Goal: Information Seeking & Learning: Learn about a topic

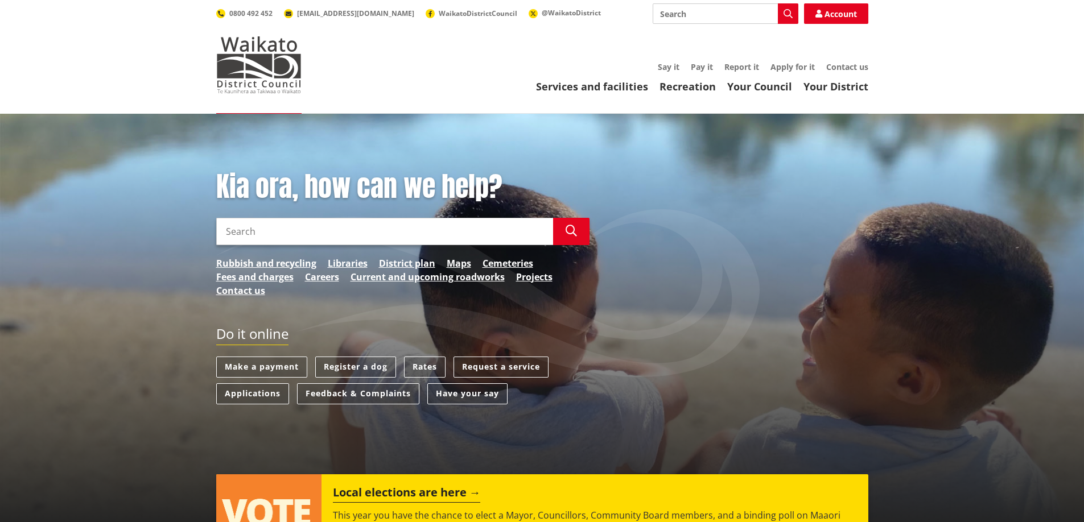
drag, startPoint x: 240, startPoint y: 230, endPoint x: 242, endPoint y: 224, distance: 6.1
click at [240, 229] on input "Search" at bounding box center [384, 231] width 337 height 27
click at [383, 492] on h2 "Local elections are here" at bounding box center [406, 494] width 147 height 17
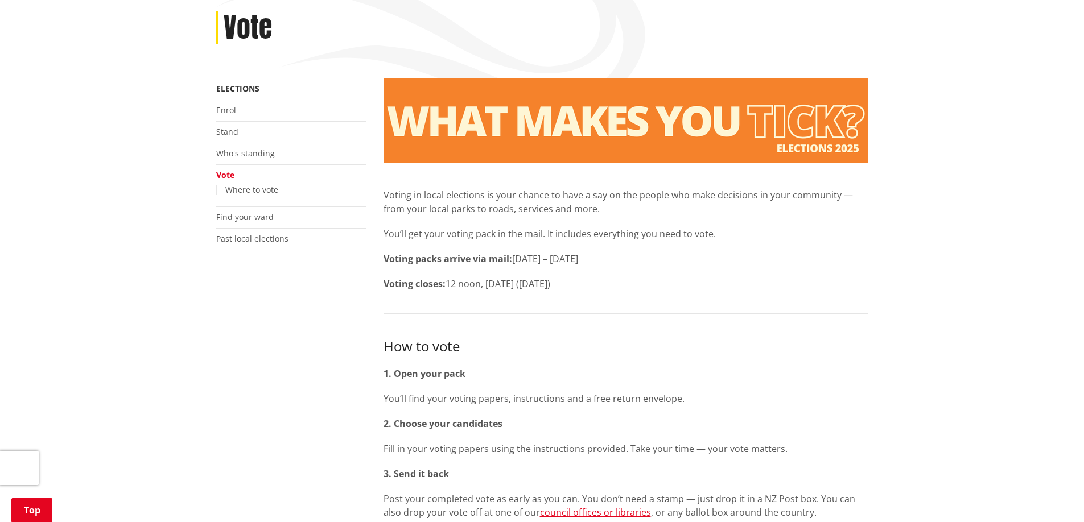
scroll to position [228, 0]
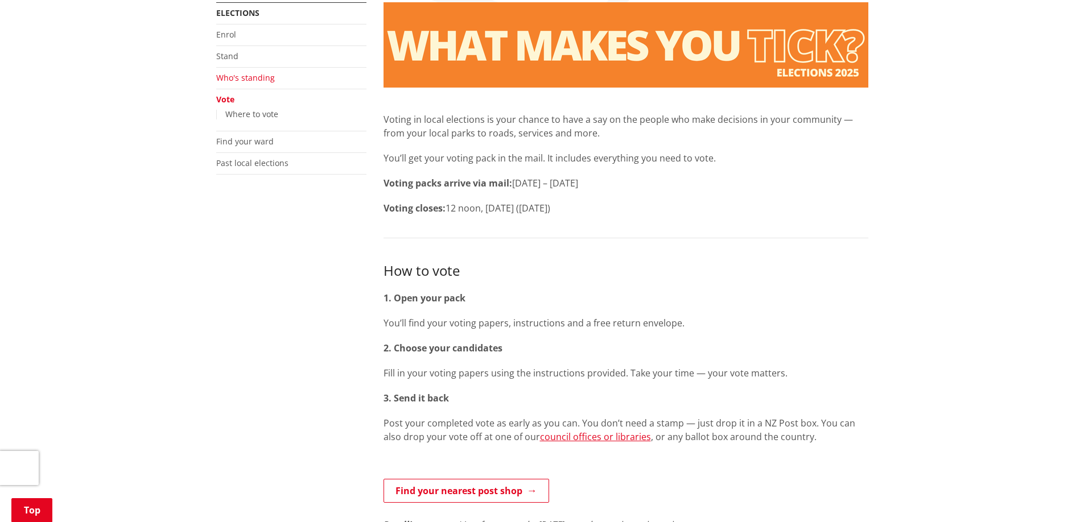
click at [238, 76] on link "Who's standing" at bounding box center [245, 77] width 59 height 11
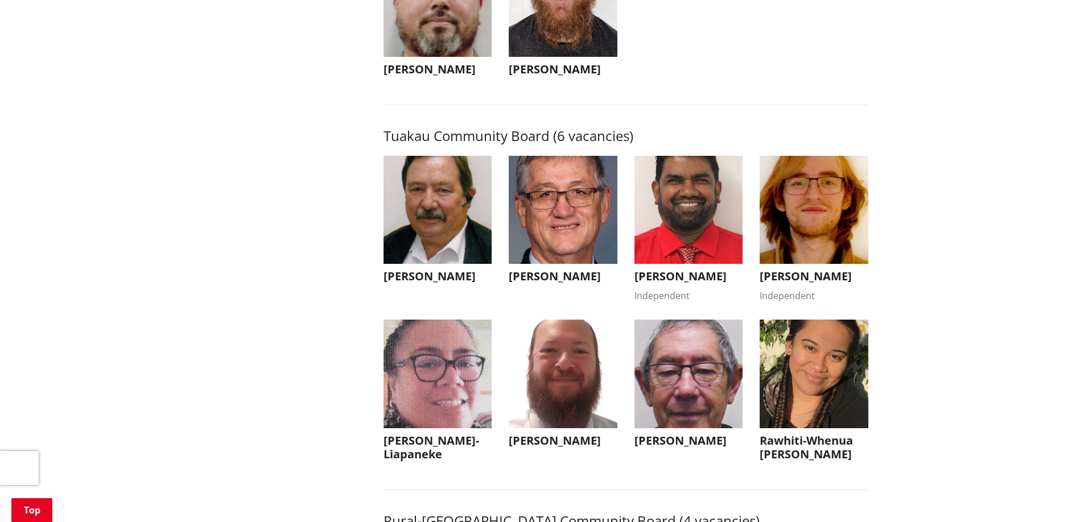
scroll to position [4893, 0]
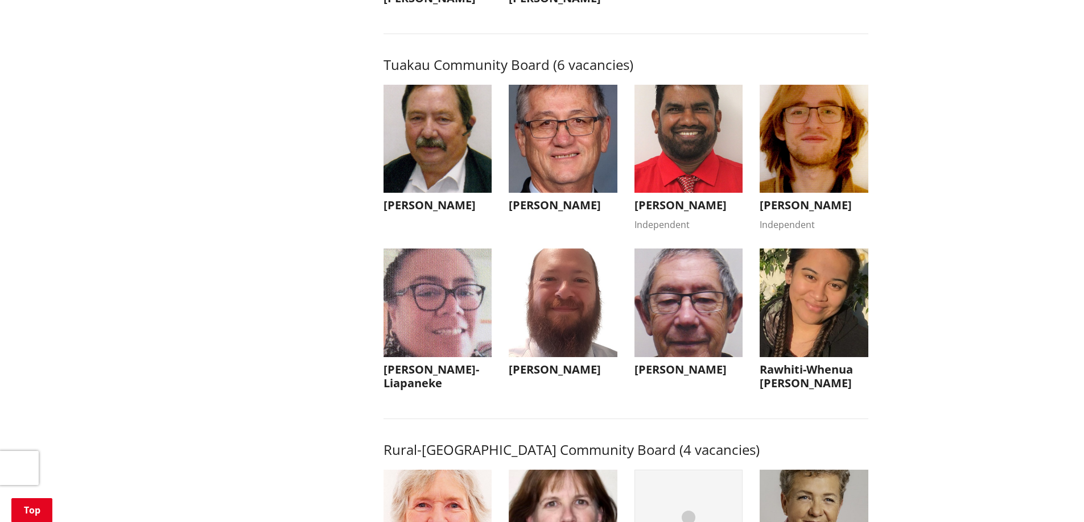
click at [546, 377] on h3 "[PERSON_NAME]" at bounding box center [563, 370] width 109 height 14
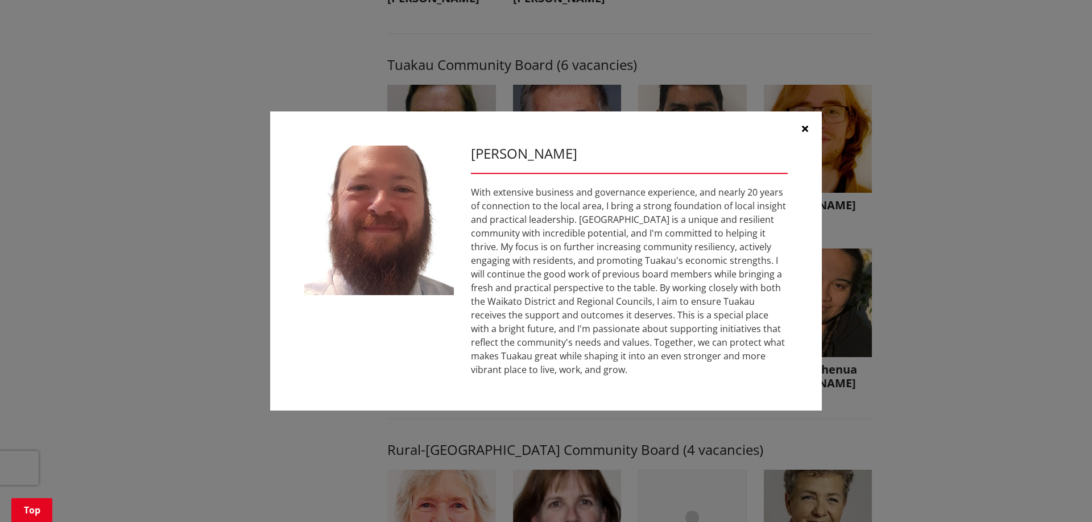
click at [801, 127] on button "button" at bounding box center [805, 129] width 34 height 34
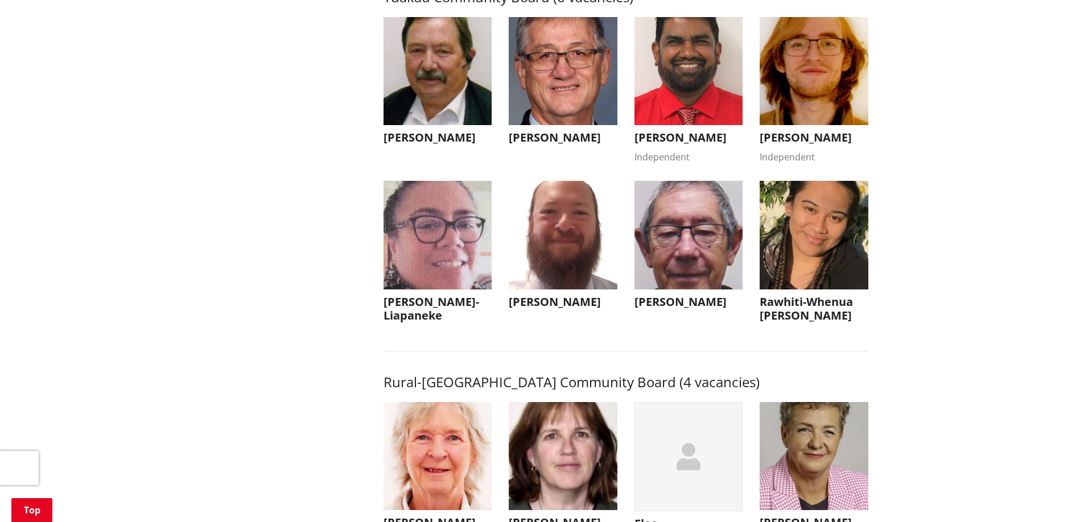
scroll to position [4950, 0]
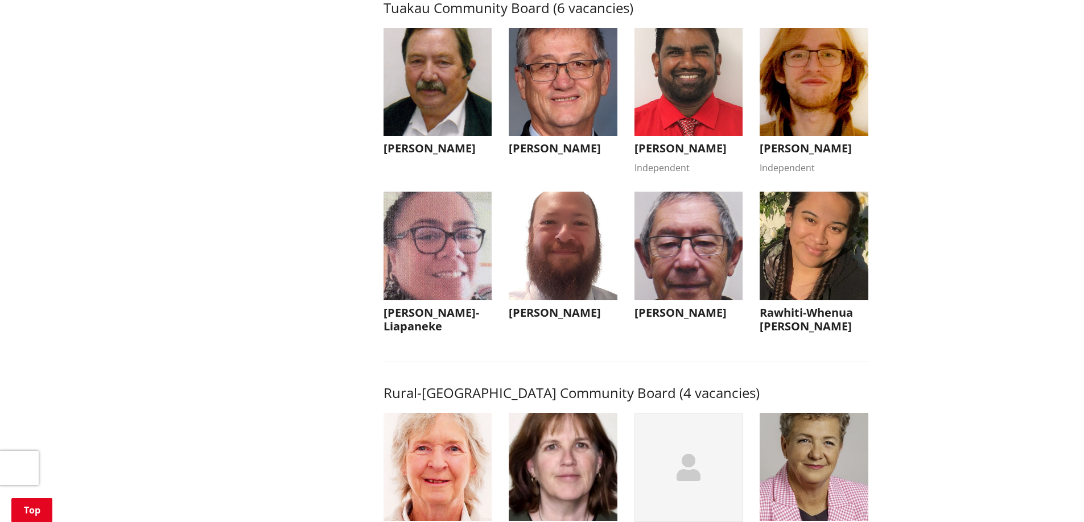
click at [680, 320] on h3 "Peter Coleman" at bounding box center [688, 313] width 109 height 14
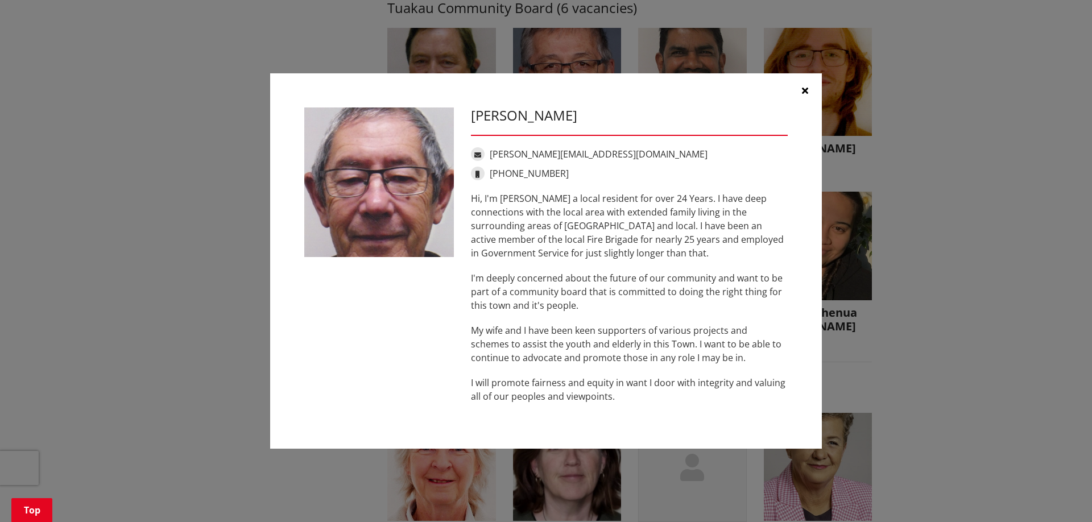
click at [802, 92] on icon "button" at bounding box center [805, 90] width 6 height 9
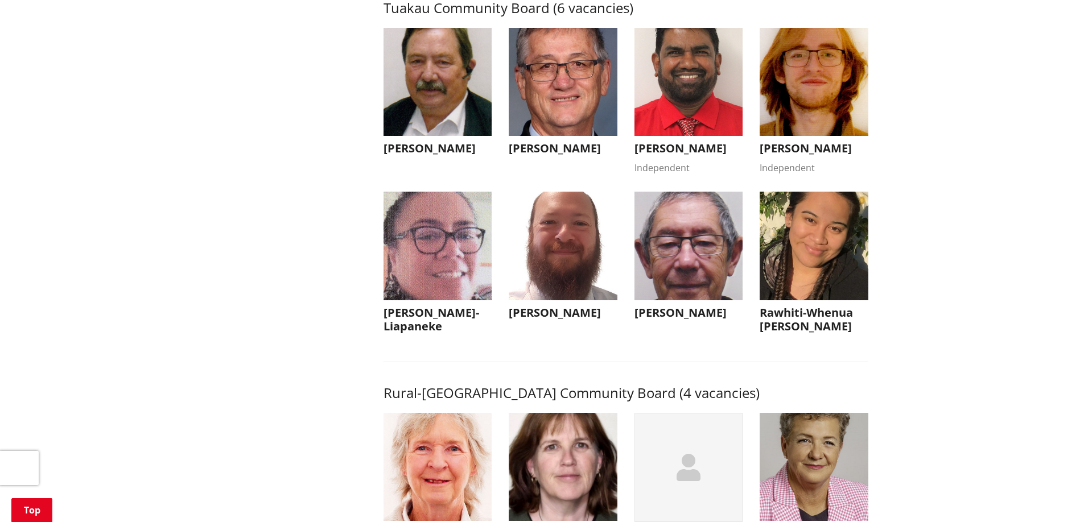
click at [665, 320] on h3 "Peter Coleman" at bounding box center [688, 313] width 109 height 14
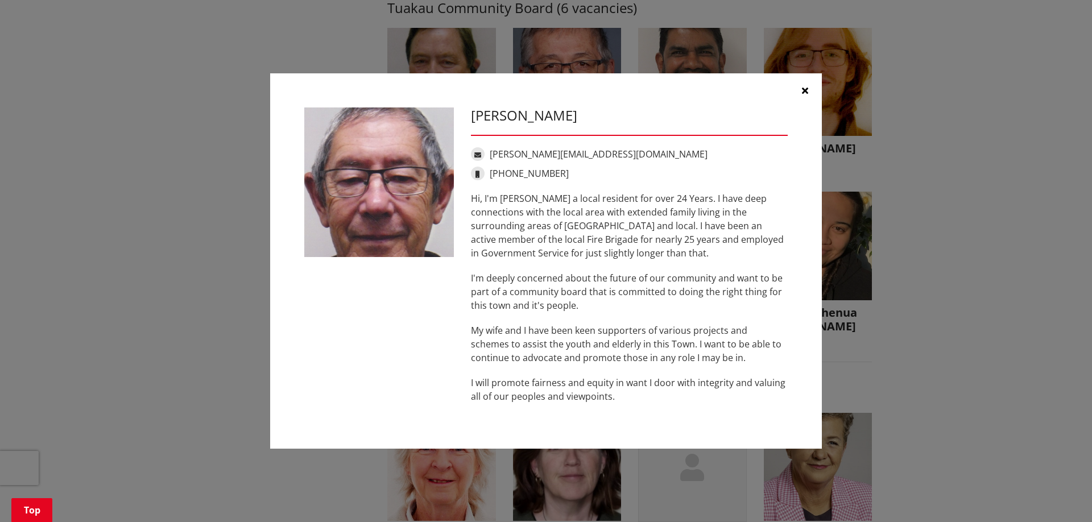
click at [805, 93] on icon "button" at bounding box center [805, 90] width 6 height 9
